Goal: Transaction & Acquisition: Purchase product/service

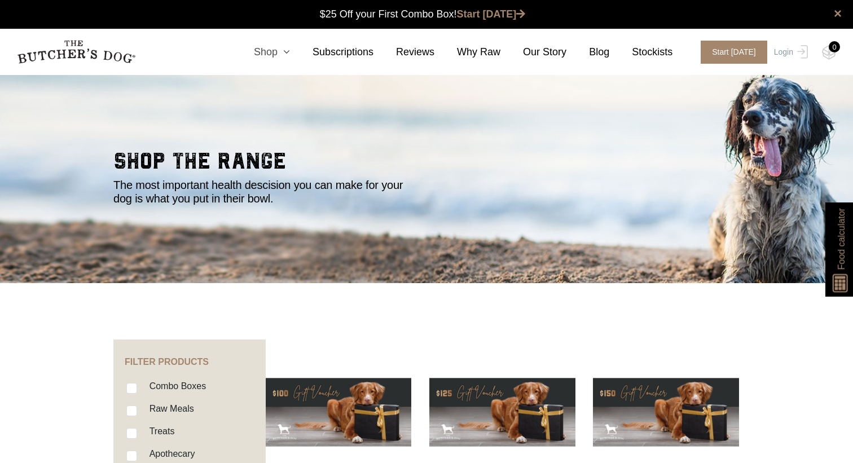
click at [287, 50] on icon at bounding box center [284, 52] width 12 height 10
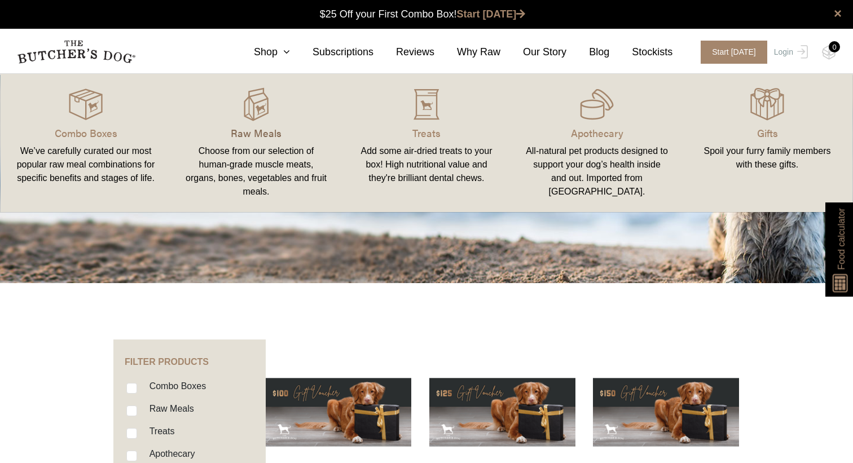
click at [254, 139] on p "Raw Meals" at bounding box center [256, 132] width 143 height 15
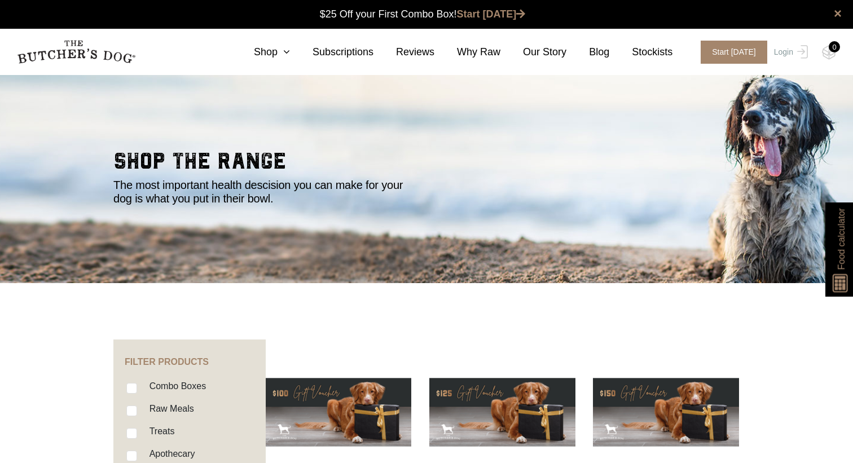
click at [207, 92] on section "shop the range The most important health descision you can make for your dog is…" at bounding box center [426, 178] width 853 height 209
click at [284, 56] on icon at bounding box center [284, 52] width 12 height 10
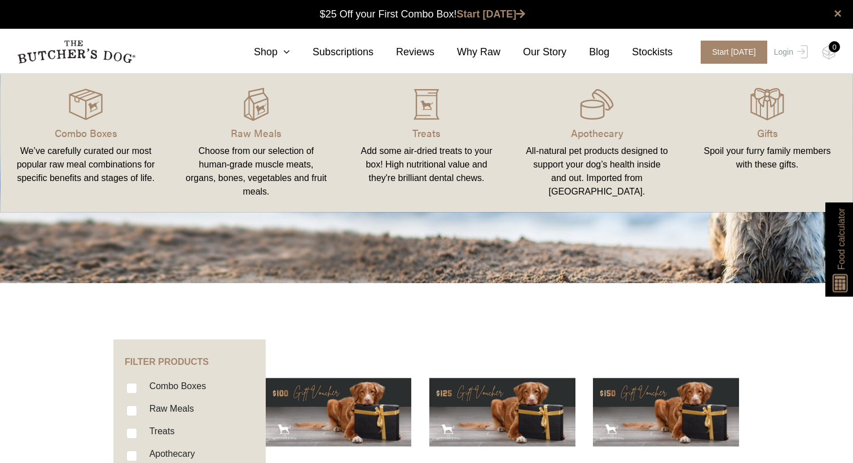
click at [392, 275] on section "shop the range The most important health descision you can make for your dog is…" at bounding box center [426, 178] width 853 height 209
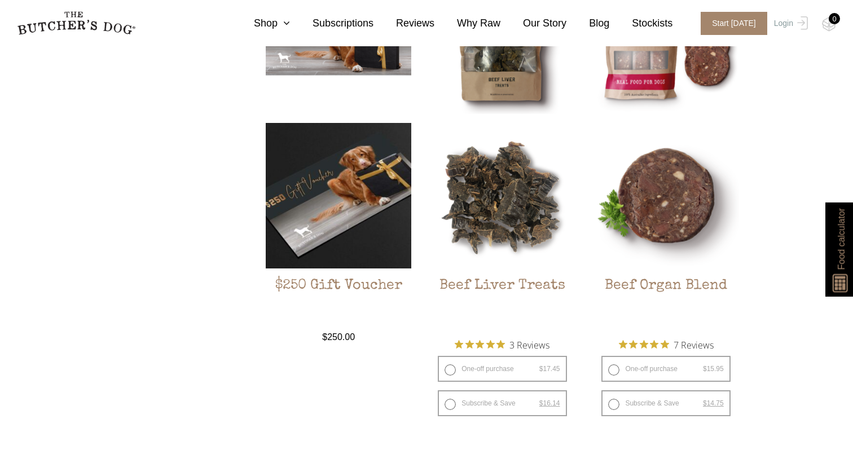
scroll to position [800, 0]
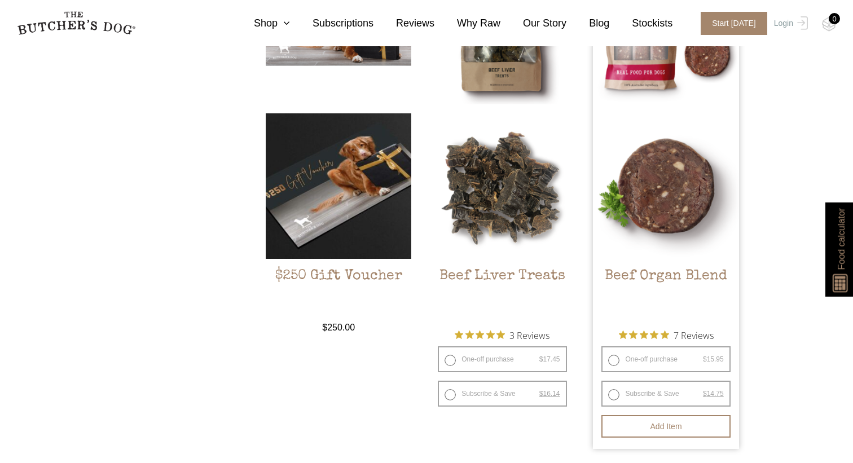
click at [682, 208] on img at bounding box center [666, 186] width 146 height 146
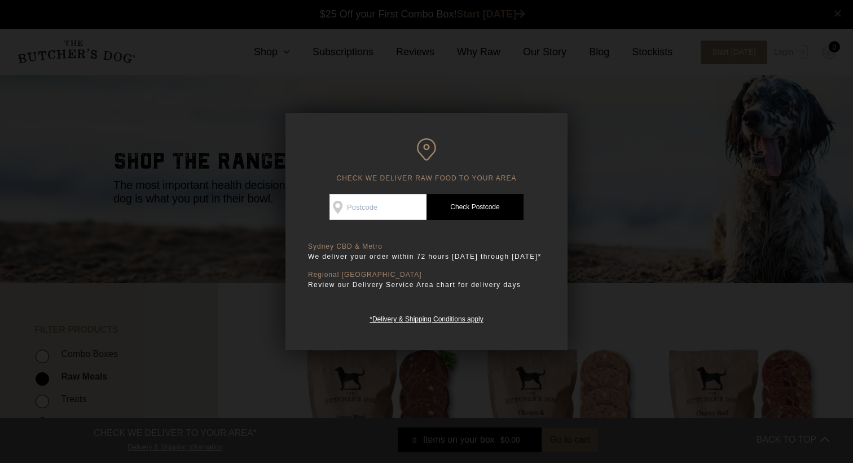
scroll to position [1, 0]
click at [562, 186] on div "CHECK WE DELIVER RAW FOOD TO YOUR AREA Good news! We deliver to your area Check…" at bounding box center [427, 232] width 282 height 238
click at [398, 214] on input "Check Availability At" at bounding box center [378, 207] width 97 height 26
type input "3223"
click at [468, 197] on link "Check Postcode" at bounding box center [475, 207] width 97 height 26
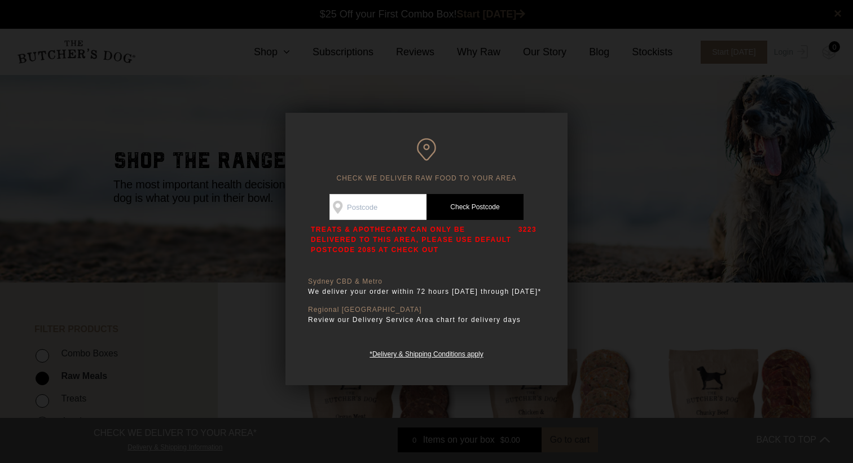
click at [377, 208] on input "Check Availability At" at bounding box center [378, 207] width 97 height 26
click at [550, 228] on div "CHECK WE DELIVER RAW FOOD TO YOUR AREA Good news! We deliver to your area Check…" at bounding box center [427, 249] width 282 height 273
click at [407, 204] on input "Check Availability At" at bounding box center [378, 207] width 97 height 26
type input "3144"
click at [450, 210] on link "Check Postcode" at bounding box center [475, 207] width 97 height 26
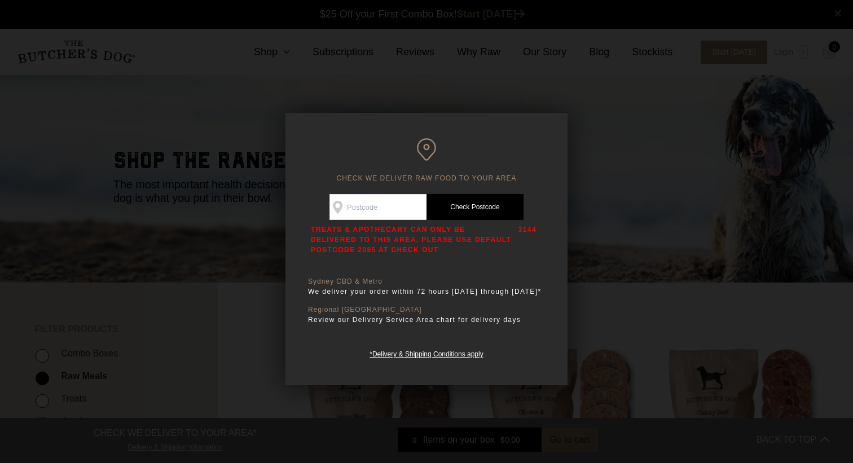
click at [425, 147] on h6 "CHECK WE DELIVER RAW FOOD TO YOUR AREA" at bounding box center [426, 160] width 237 height 45
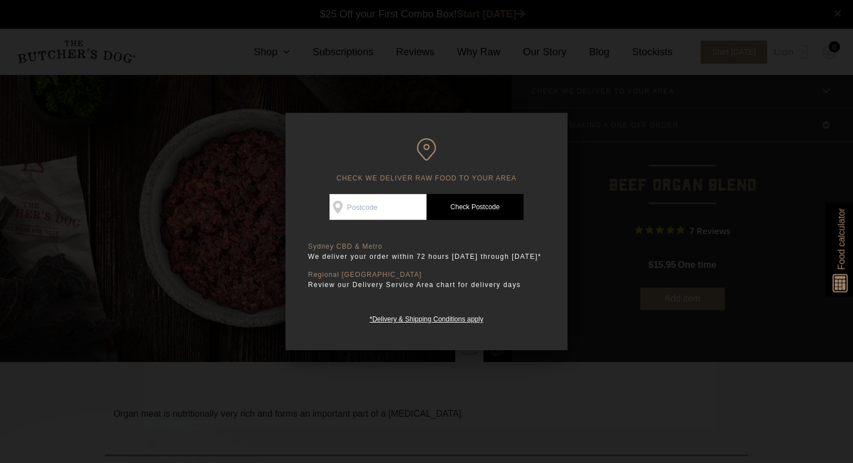
scroll to position [1, 0]
click at [366, 207] on input "Check Availability At" at bounding box center [378, 207] width 97 height 26
click at [436, 216] on link "Check Postcode" at bounding box center [475, 207] width 97 height 26
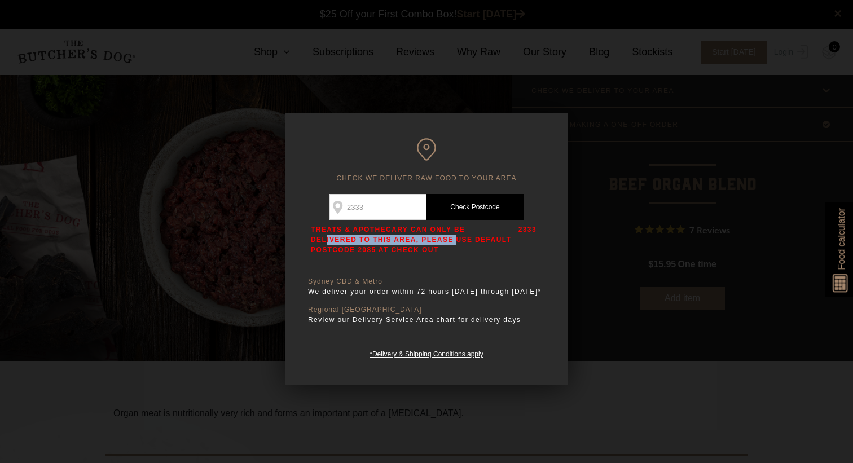
drag, startPoint x: 378, startPoint y: 236, endPoint x: 421, endPoint y: 233, distance: 43.5
click at [411, 233] on p "TREATS & APOTHECARY CAN ONLY BE DELIVERED TO THIS AREA, PLEASE USE DEFAULT POST…" at bounding box center [412, 240] width 202 height 30
click at [421, 233] on p "TREATS & APOTHECARY CAN ONLY BE DELIVERED TO THIS AREA, PLEASE USE DEFAULT POST…" at bounding box center [412, 240] width 202 height 30
drag, startPoint x: 384, startPoint y: 238, endPoint x: 432, endPoint y: 238, distance: 48.0
click at [418, 238] on p "TREATS & APOTHECARY CAN ONLY BE DELIVERED TO THIS AREA, PLEASE USE DEFAULT POST…" at bounding box center [412, 240] width 202 height 30
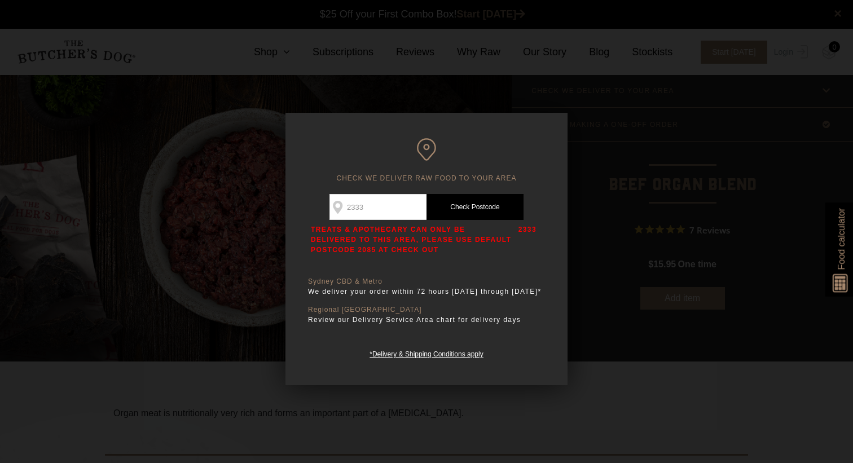
click at [432, 238] on p "TREATS & APOTHECARY CAN ONLY BE DELIVERED TO THIS AREA, PLEASE USE DEFAULT POST…" at bounding box center [412, 240] width 202 height 30
click at [382, 206] on input "2333" at bounding box center [378, 207] width 97 height 26
type input "2085"
click at [463, 196] on link "Check Postcode" at bounding box center [475, 207] width 97 height 26
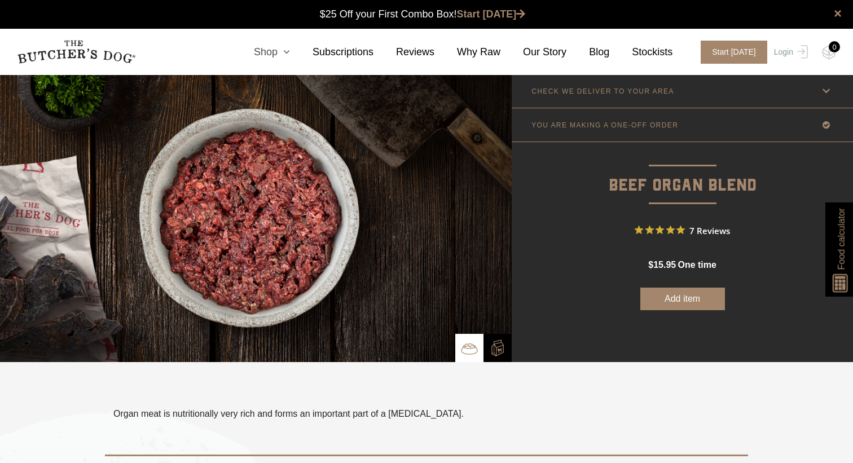
click at [284, 51] on icon at bounding box center [284, 52] width 12 height 10
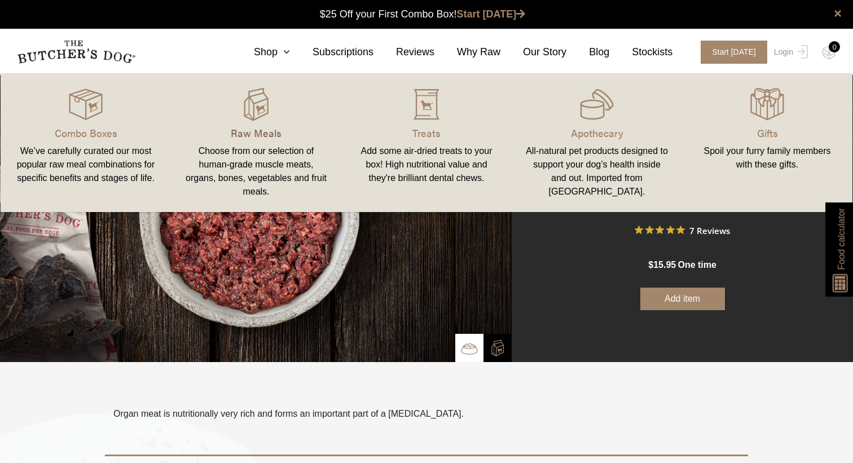
click at [264, 134] on p "Raw Meals" at bounding box center [256, 132] width 143 height 15
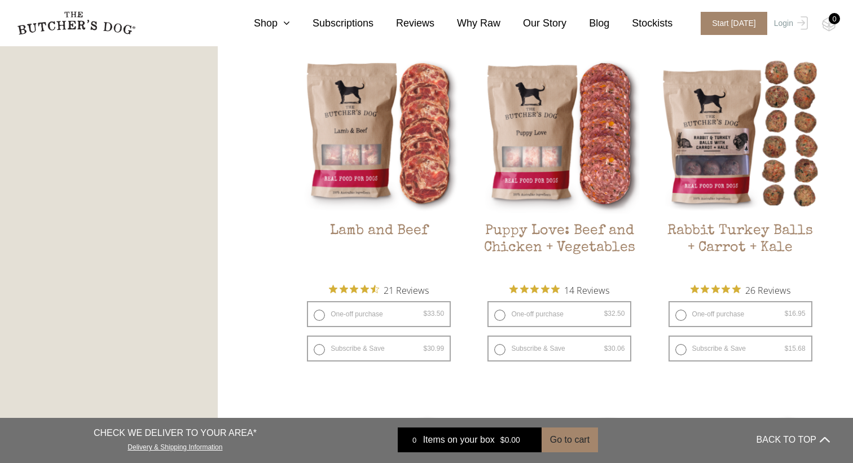
scroll to position [1016, 0]
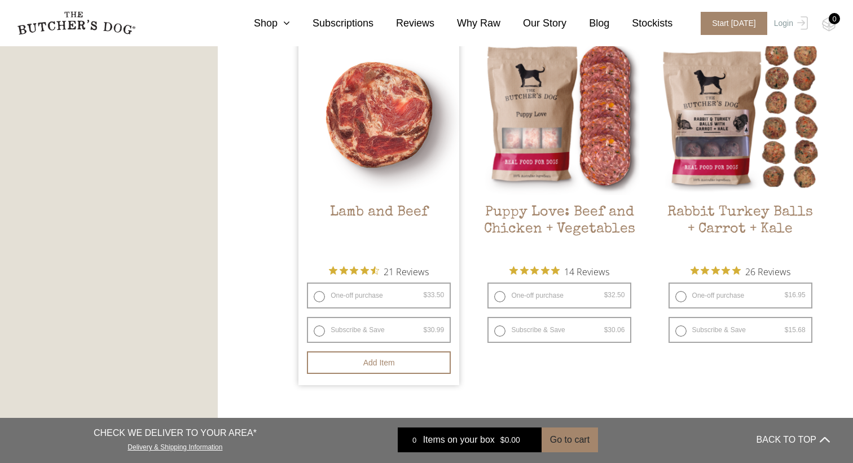
click at [418, 170] on img at bounding box center [379, 114] width 161 height 161
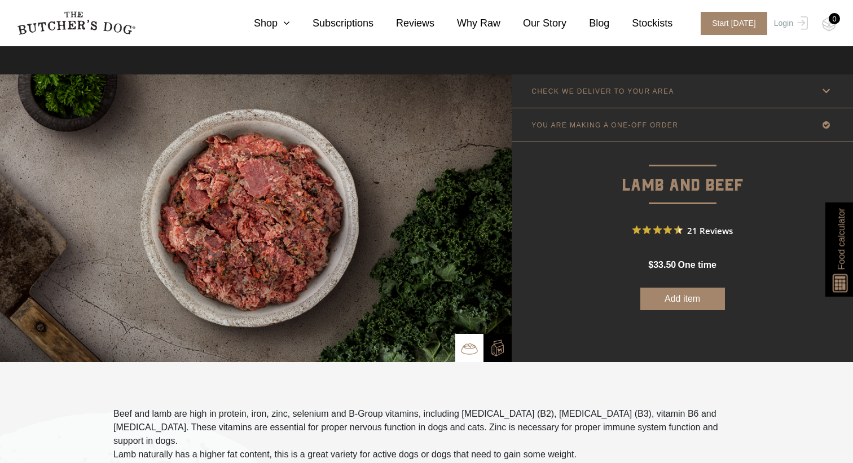
scroll to position [161, 0]
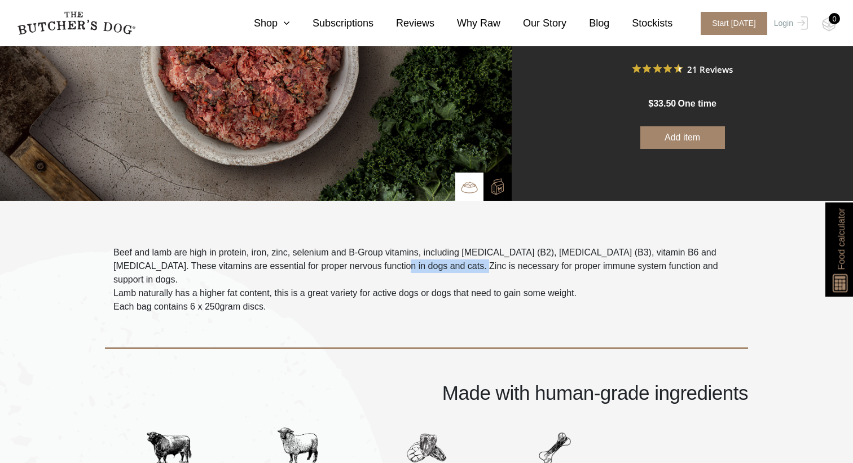
drag, startPoint x: 372, startPoint y: 261, endPoint x: 455, endPoint y: 261, distance: 83.0
click at [452, 261] on p "Beef and lamb are high in protein, iron, zinc, selenium and B-Group vitamins, i…" at bounding box center [426, 266] width 626 height 41
click at [455, 261] on p "Beef and lamb are high in protein, iron, zinc, selenium and B-Group vitamins, i…" at bounding box center [426, 266] width 626 height 41
click at [475, 262] on p "Beef and lamb are high in protein, iron, zinc, selenium and B-Group vitamins, i…" at bounding box center [426, 266] width 626 height 41
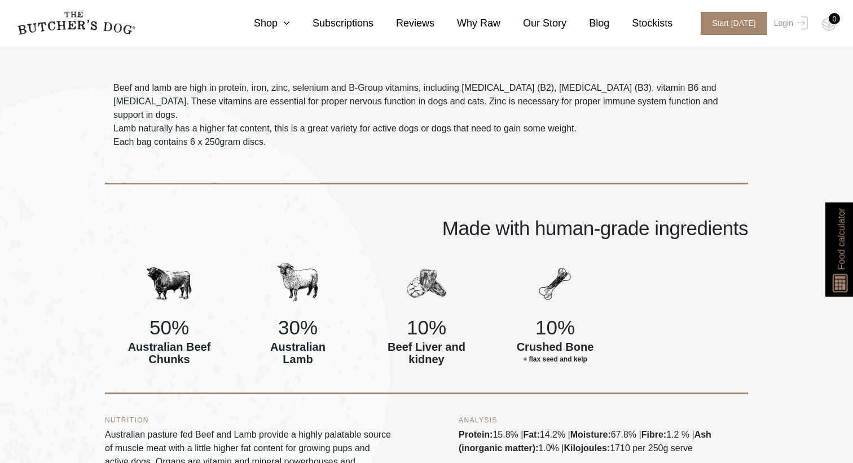
scroll to position [406, 0]
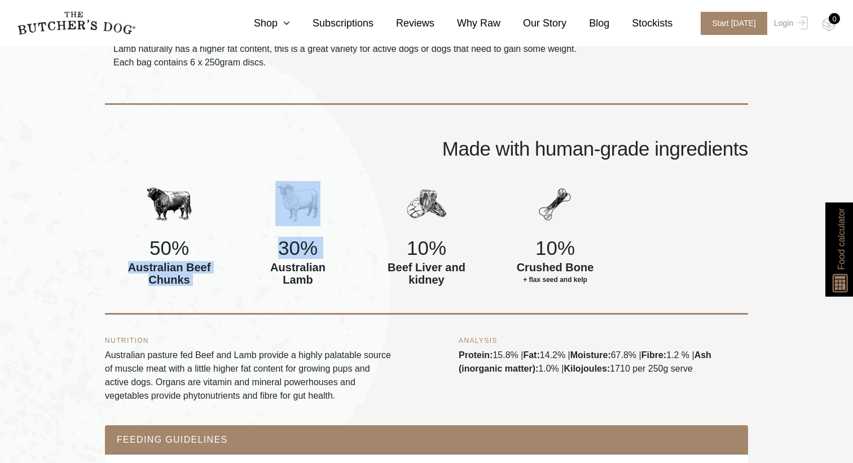
drag, startPoint x: 111, startPoint y: 258, endPoint x: 242, endPoint y: 258, distance: 130.9
click at [240, 258] on div "50% Australian Beef Chunks 30% [DEMOGRAPHIC_DATA] Lamb 10% Beef Liver and kidne…" at bounding box center [426, 248] width 643 height 134
click at [242, 258] on div "30% Australian Lamb" at bounding box center [298, 235] width 129 height 109
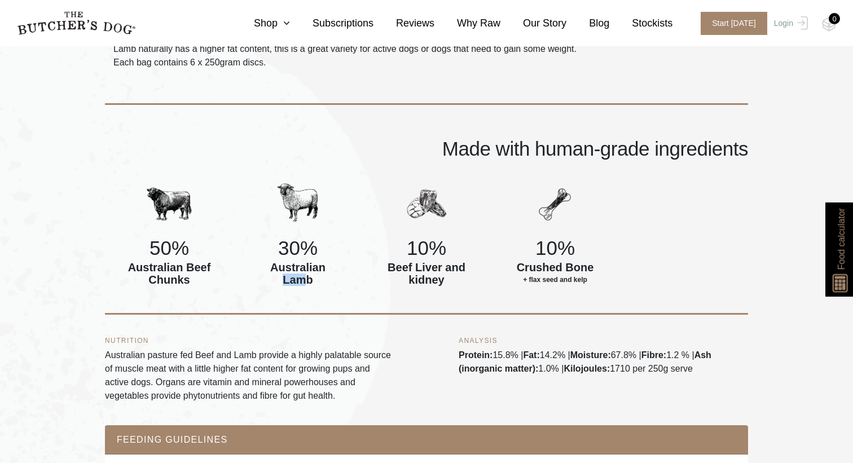
drag, startPoint x: 305, startPoint y: 258, endPoint x: 340, endPoint y: 258, distance: 34.4
click at [340, 261] on h6 "Australian Lamb" at bounding box center [298, 273] width 85 height 25
drag, startPoint x: 405, startPoint y: 255, endPoint x: 463, endPoint y: 255, distance: 57.6
click at [463, 255] on div "50% Australian Beef Chunks 30% [DEMOGRAPHIC_DATA] Lamb 10% Beef Liver and kidne…" at bounding box center [426, 248] width 643 height 134
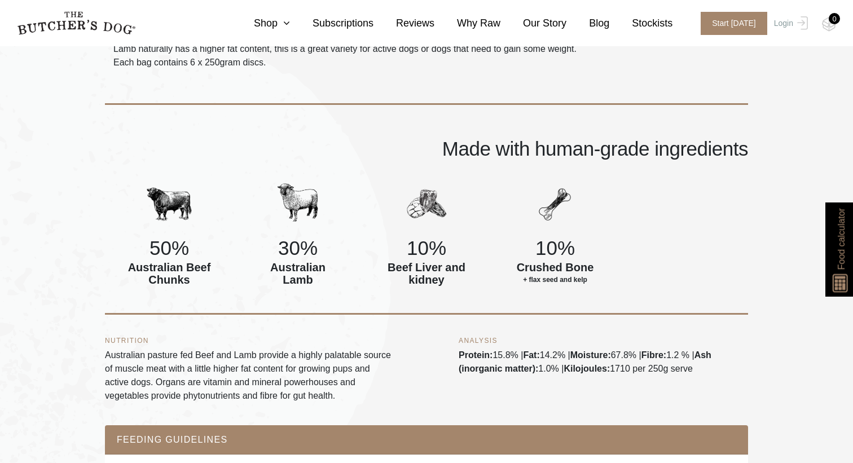
click at [463, 261] on h6 "Beef Liver and kidney" at bounding box center [426, 273] width 85 height 25
click at [177, 86] on div "Made with human-grade ingredients" at bounding box center [426, 119] width 643 height 100
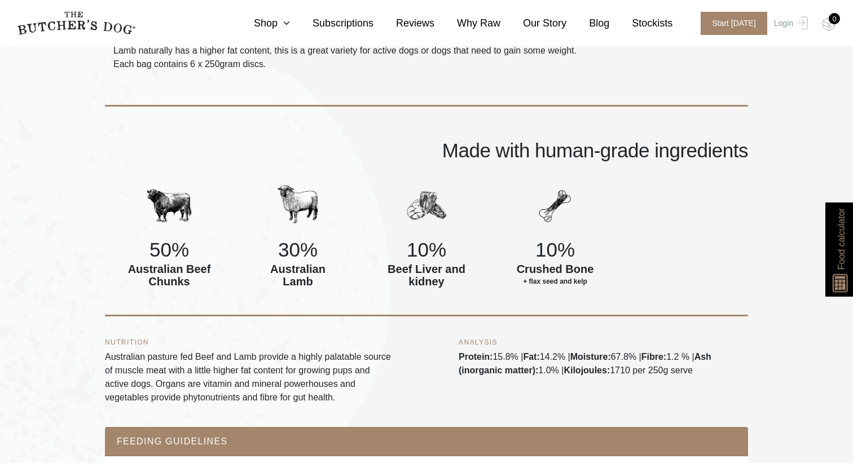
scroll to position [407, 0]
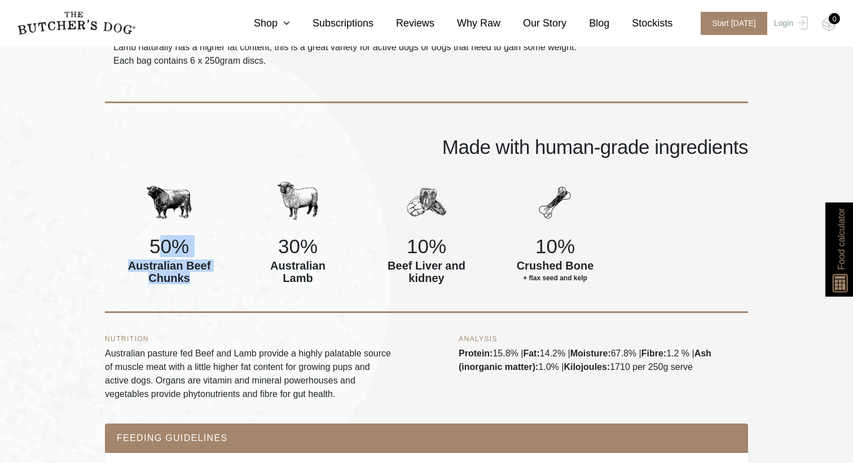
drag, startPoint x: 160, startPoint y: 231, endPoint x: 198, endPoint y: 262, distance: 48.6
click at [198, 262] on div "50% Australian Beef Chunks" at bounding box center [169, 233] width 129 height 109
drag, startPoint x: 235, startPoint y: 252, endPoint x: 352, endPoint y: 252, distance: 116.8
click at [352, 252] on div "30% Australian Lamb" at bounding box center [298, 233] width 129 height 109
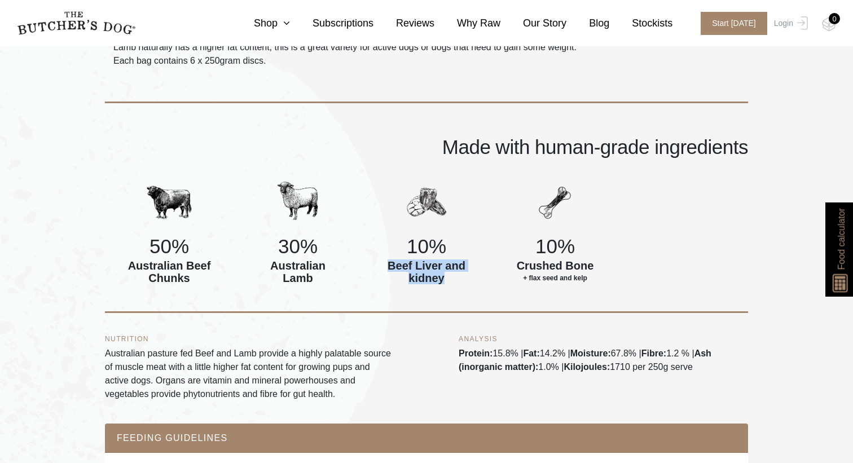
drag, startPoint x: 379, startPoint y: 252, endPoint x: 451, endPoint y: 264, distance: 72.6
click at [451, 264] on div "10% Beef Liver and kidney" at bounding box center [426, 233] width 129 height 109
drag, startPoint x: 507, startPoint y: 261, endPoint x: 589, endPoint y: 261, distance: 81.3
click at [588, 261] on div "10% Crushed Bone + flax seed and kelp" at bounding box center [555, 233] width 129 height 109
click at [589, 272] on span "+ flax seed and kelp" at bounding box center [555, 278] width 85 height 12
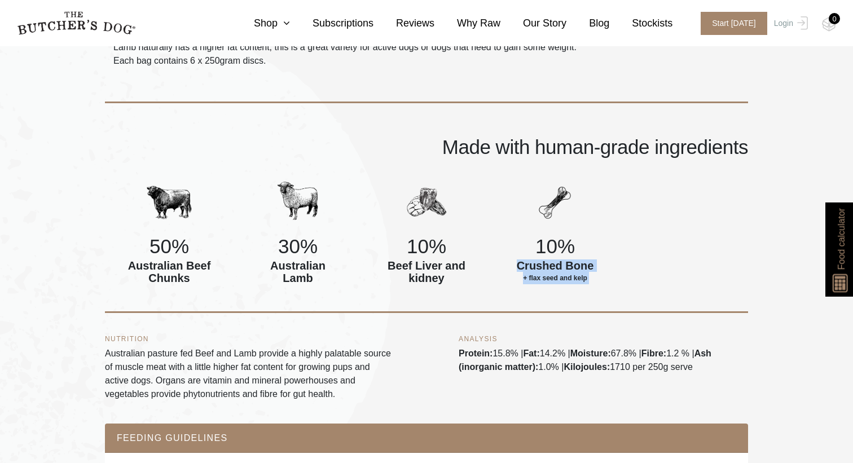
drag, startPoint x: 589, startPoint y: 261, endPoint x: 524, endPoint y: 251, distance: 65.8
click at [524, 260] on h6 "Crushed Bone + flax seed and kelp" at bounding box center [555, 272] width 85 height 25
click at [545, 260] on h6 "Crushed Bone + flax seed and kelp" at bounding box center [555, 272] width 85 height 25
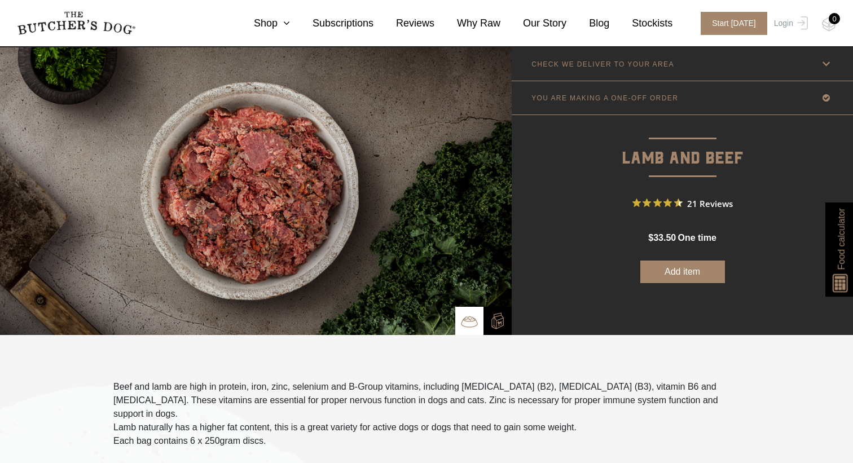
scroll to position [0, 0]
